Goal: Complete application form: Complete application form

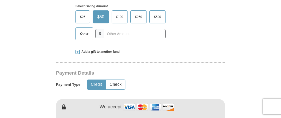
click at [77, 51] on span at bounding box center [78, 52] width 4 height 4
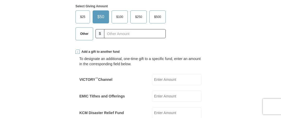
click at [77, 52] on span at bounding box center [78, 52] width 4 height 4
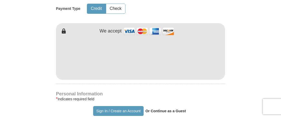
scroll to position [261, 0]
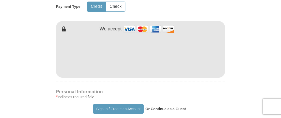
type input "[PERSON_NAME]"
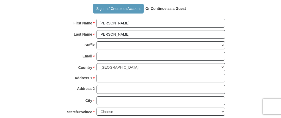
scroll to position [365, 0]
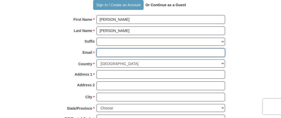
click at [119, 51] on input "Email *" at bounding box center [161, 52] width 129 height 9
type input "[EMAIL_ADDRESS][DOMAIN_NAME]"
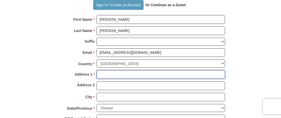
click at [122, 72] on input "Address 1 *" at bounding box center [161, 74] width 129 height 9
type input "[STREET_ADDRESS][PERSON_NAME]"
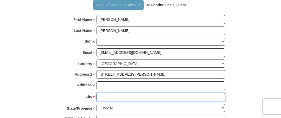
click at [125, 96] on input "City *" at bounding box center [161, 97] width 129 height 9
type input "[GEOGRAPHIC_DATA]"
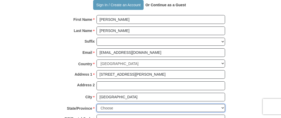
click at [223, 107] on select "Choose [US_STATE] [US_STATE] [US_STATE] [US_STATE] [US_STATE] Armed Forces Amer…" at bounding box center [161, 108] width 129 height 8
select select "CA"
click at [97, 104] on select "Choose [US_STATE] [US_STATE] [US_STATE] [US_STATE] [US_STATE] Armed Forces Amer…" at bounding box center [161, 108] width 129 height 8
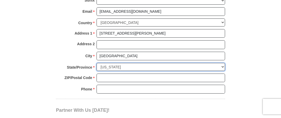
scroll to position [417, 0]
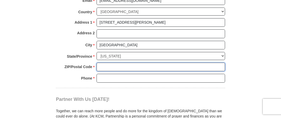
click at [133, 64] on input "ZIP/Postal Code *" at bounding box center [161, 67] width 129 height 9
type input "94603"
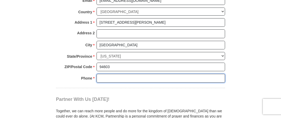
click at [125, 76] on input "Phone * *" at bounding box center [161, 78] width 129 height 9
type input "5106350239"
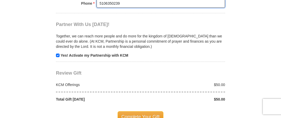
scroll to position [495, 0]
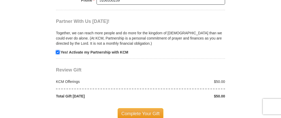
click at [57, 51] on input "checkbox" at bounding box center [58, 53] width 4 height 4
checkbox input "false"
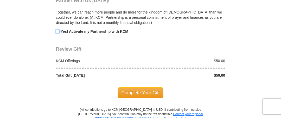
scroll to position [521, 0]
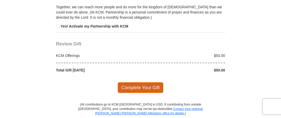
click at [150, 84] on span "Complete Your Gift" at bounding box center [141, 87] width 46 height 11
